Goal: Find contact information: Find contact information

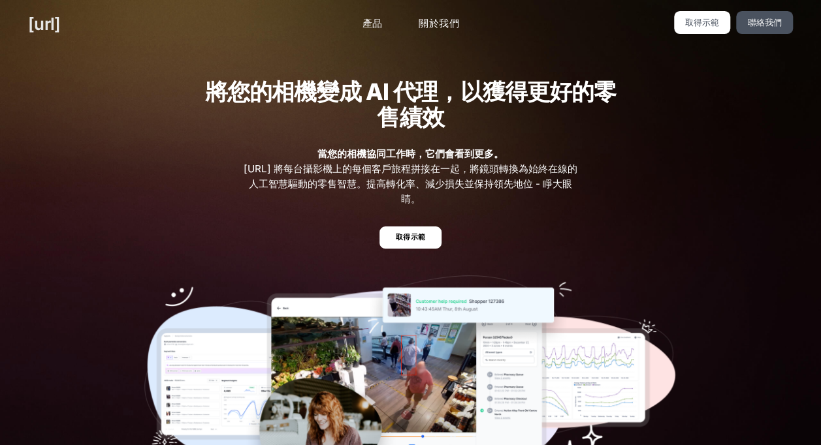
click at [36, 29] on link "[URL]" at bounding box center [44, 23] width 32 height 25
click at [705, 26] on link "取得示範" at bounding box center [702, 22] width 57 height 23
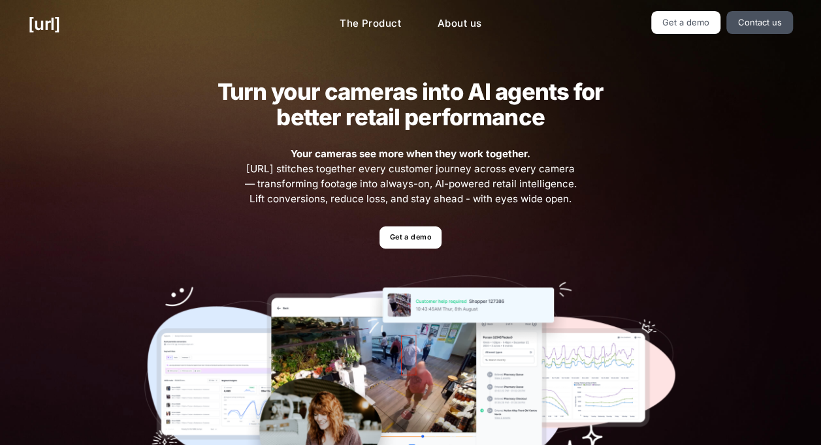
click at [39, 7] on div "[URL] The Product About us Get a demo Contact us" at bounding box center [410, 24] width 821 height 48
click at [426, 237] on link "Get a demo" at bounding box center [410, 238] width 62 height 23
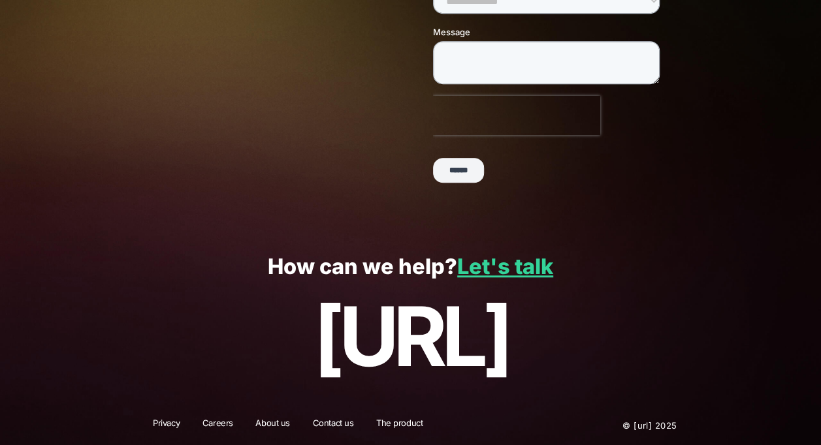
scroll to position [330, 0]
click at [492, 266] on link "Let's talk" at bounding box center [505, 266] width 96 height 25
